Goal: Use online tool/utility: Use online tool/utility

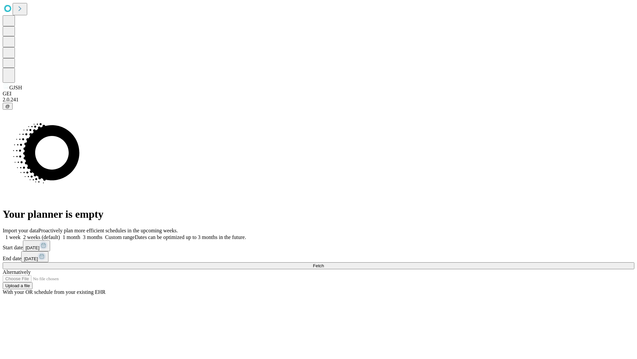
click at [324, 263] on span "Fetch" at bounding box center [318, 265] width 11 height 5
